Goal: Navigation & Orientation: Find specific page/section

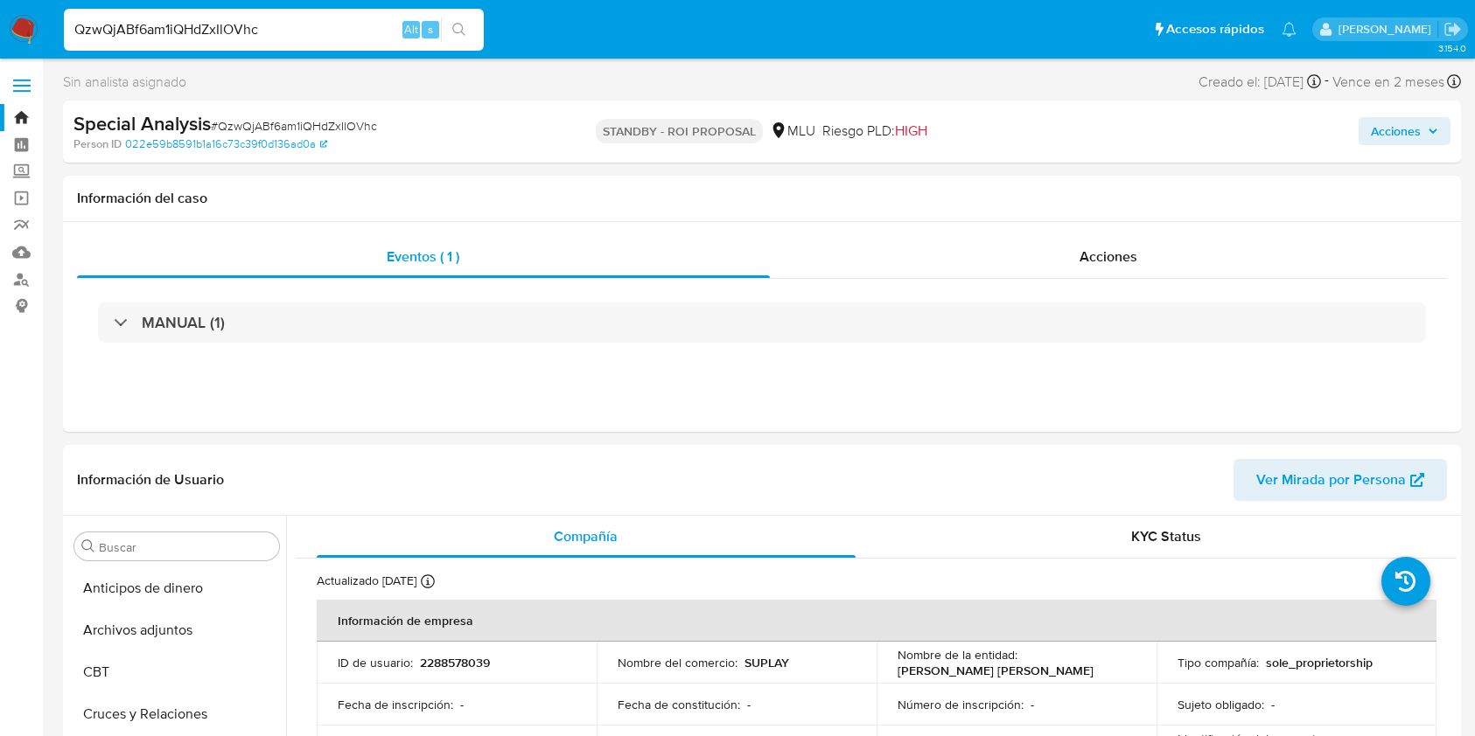
select select "10"
click at [38, 38] on nav "Pausado Ver notificaciones QzwQjABf6am1iQHdZxIlOVhc Alt s Accesos rápidos Presi…" at bounding box center [737, 29] width 1475 height 59
click at [26, 24] on img at bounding box center [24, 30] width 30 height 30
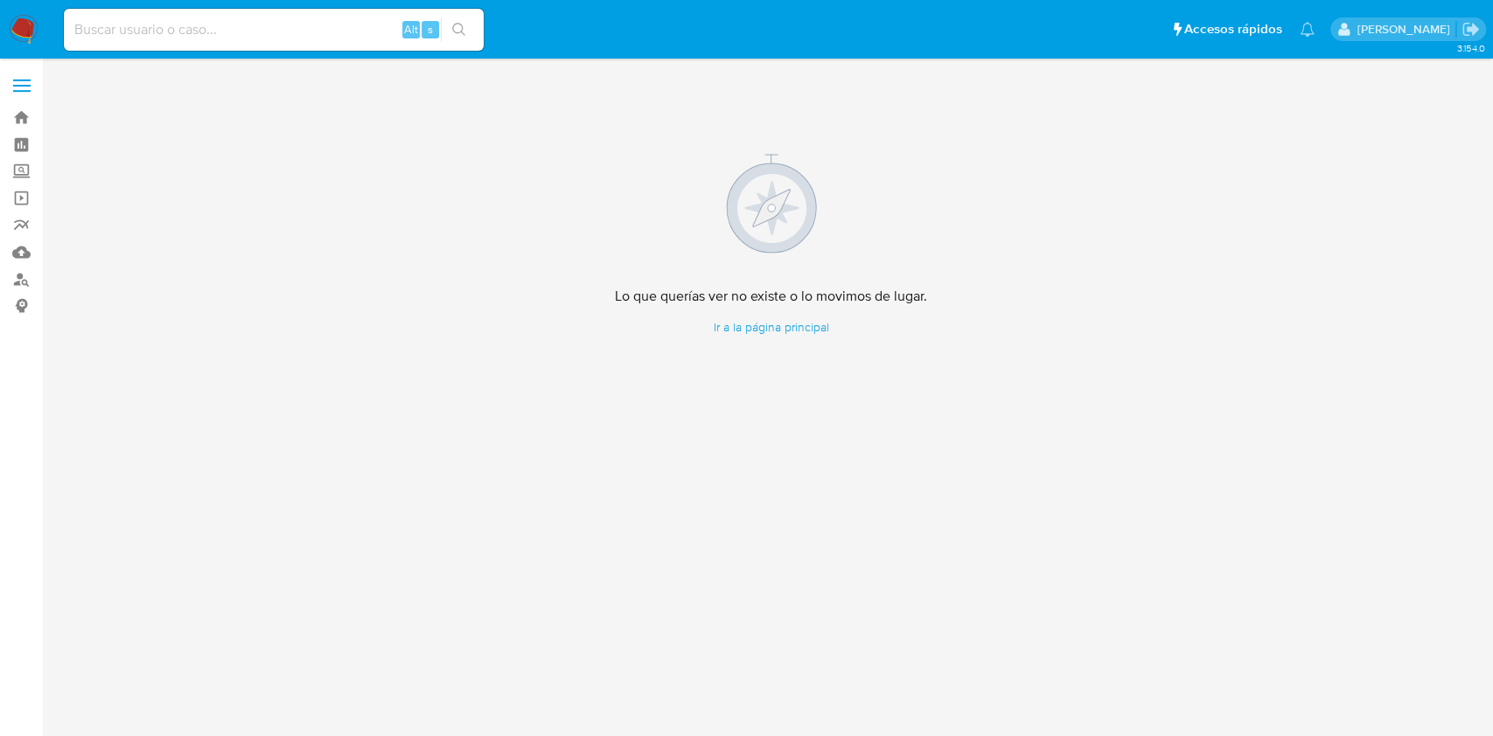
click at [24, 29] on img at bounding box center [24, 30] width 30 height 30
